Goal: Find specific page/section: Find specific page/section

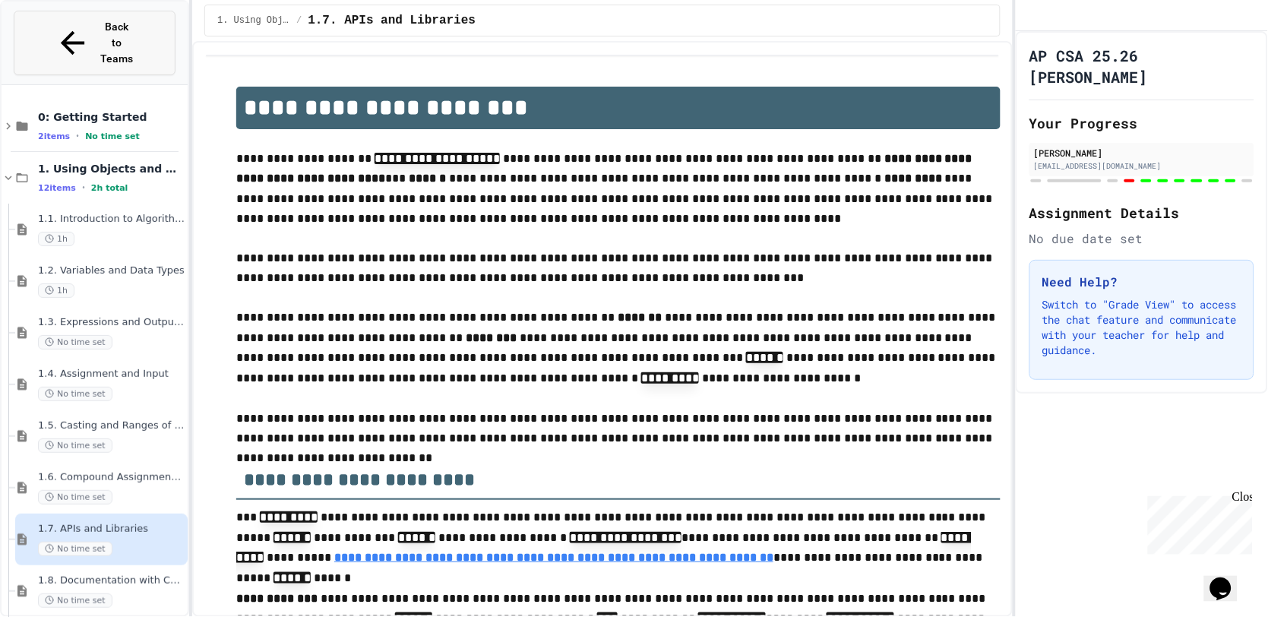
click at [66, 30] on div "Back to Teams" at bounding box center [95, 43] width 80 height 48
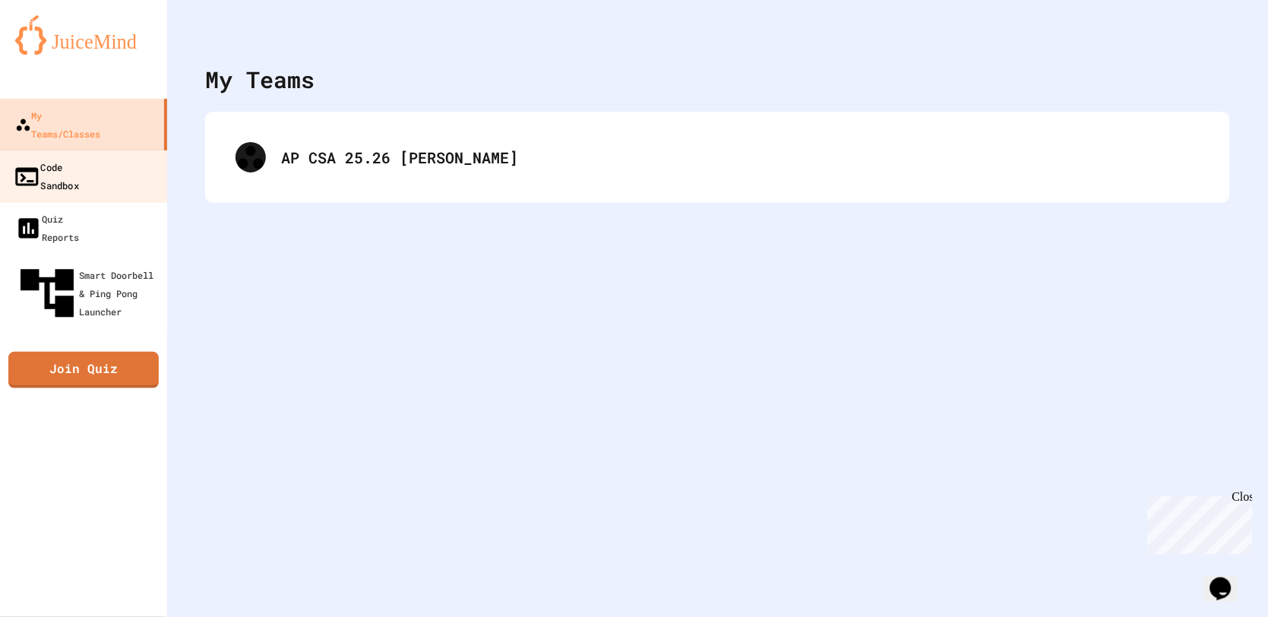
click at [118, 150] on link "Code Sandbox" at bounding box center [84, 176] width 173 height 53
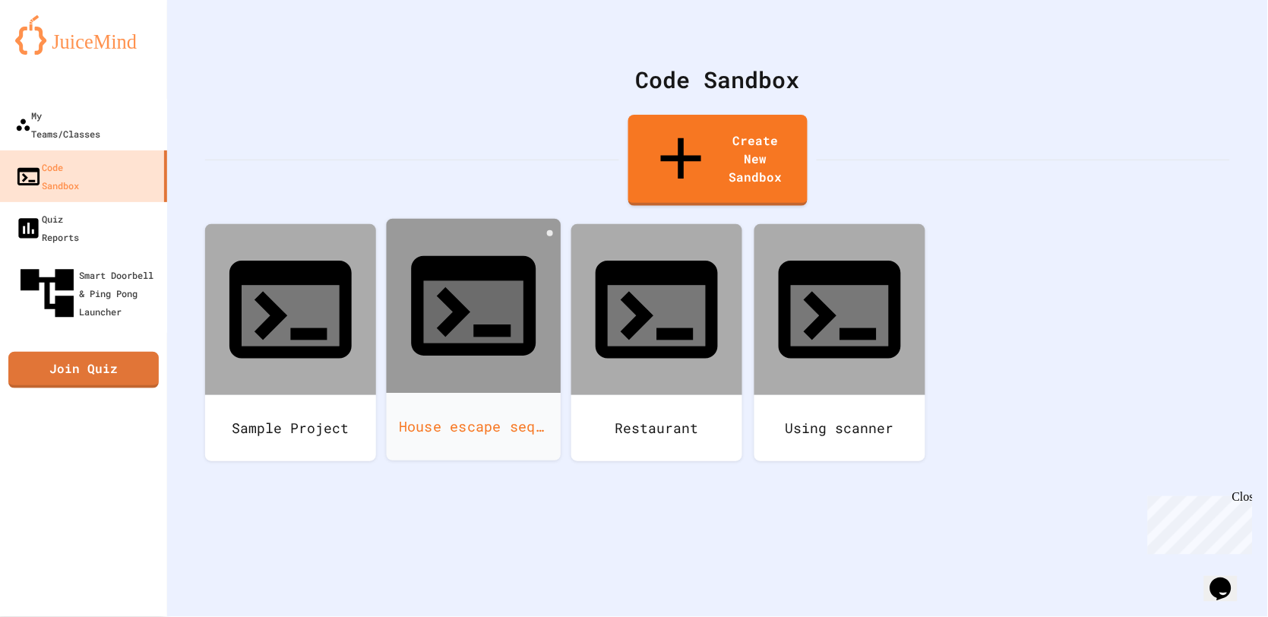
click at [428, 393] on div "House escape sequances" at bounding box center [474, 427] width 175 height 68
